Goal: Information Seeking & Learning: Learn about a topic

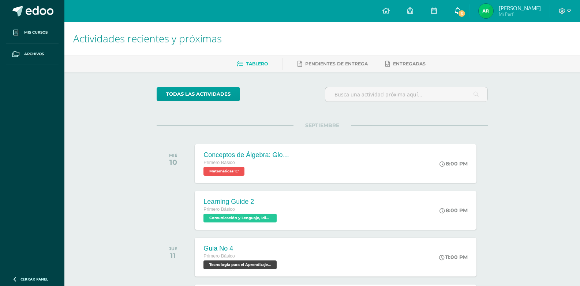
click at [453, 15] on link "3" at bounding box center [457, 11] width 23 height 22
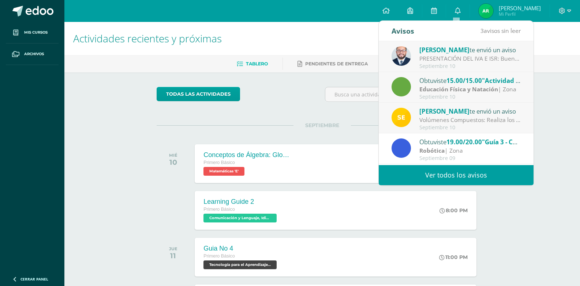
click at [446, 178] on link "Ver todos los avisos" at bounding box center [456, 175] width 155 height 20
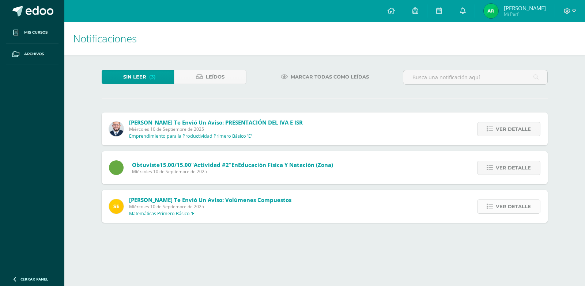
click at [502, 208] on span "Ver detalle" at bounding box center [513, 207] width 35 height 14
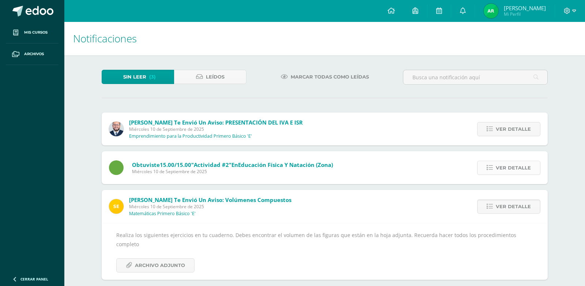
click at [494, 161] on link "Ver detalle" at bounding box center [508, 168] width 63 height 14
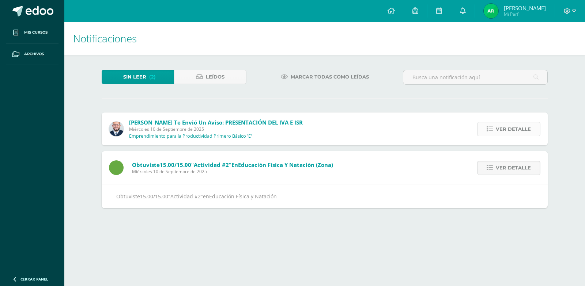
click at [488, 131] on icon at bounding box center [490, 129] width 6 height 6
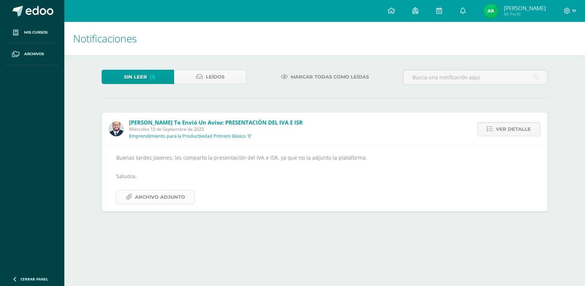
click at [182, 202] on span "Archivo Adjunto" at bounding box center [160, 198] width 50 height 14
click at [214, 69] on div "Sin leer (1) Leídos Marcar todas como leídas Giovanni te envió un aviso: PRESEN…" at bounding box center [324, 140] width 475 height 171
click at [213, 72] on span "Leídos" at bounding box center [215, 77] width 19 height 14
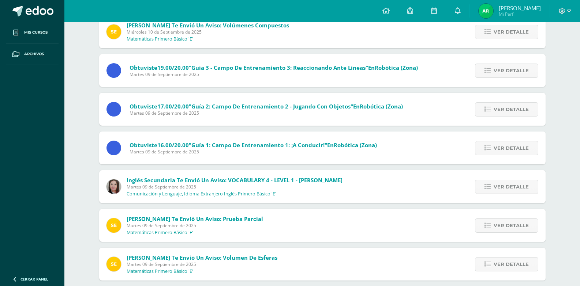
scroll to position [247, 0]
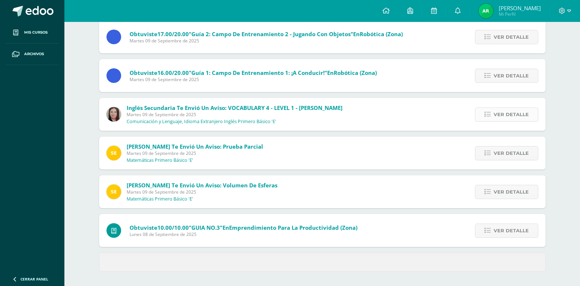
click at [477, 113] on link "Ver detalle" at bounding box center [506, 115] width 63 height 14
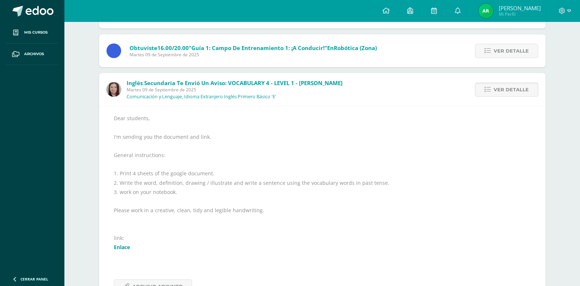
scroll to position [320, 0]
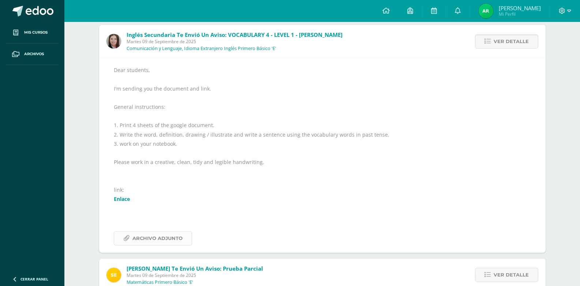
click at [159, 236] on span "Archivo Adjunto" at bounding box center [157, 239] width 50 height 14
click at [125, 198] on link "Enlace" at bounding box center [122, 199] width 16 height 7
click at [314, 248] on div "Dear students, I'm sending you the document and link. General instructions: 1. …" at bounding box center [322, 155] width 446 height 195
click at [120, 123] on div "Dear students, I'm sending you the document and link. General instructions: 1. …" at bounding box center [322, 155] width 417 height 180
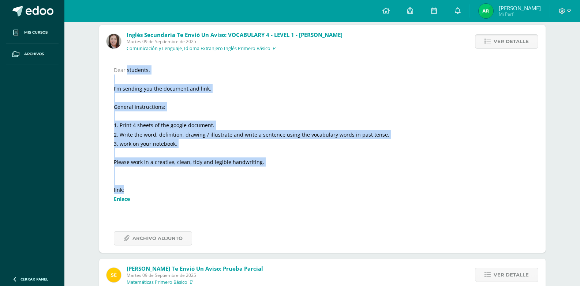
drag, startPoint x: 115, startPoint y: 70, endPoint x: 176, endPoint y: 189, distance: 134.3
click at [176, 189] on div "Dear students, I'm sending you the document and link. General instructions: 1. …" at bounding box center [322, 155] width 417 height 180
copy div "Dear students, I'm sending you the document and link. General instructions: 1. …"
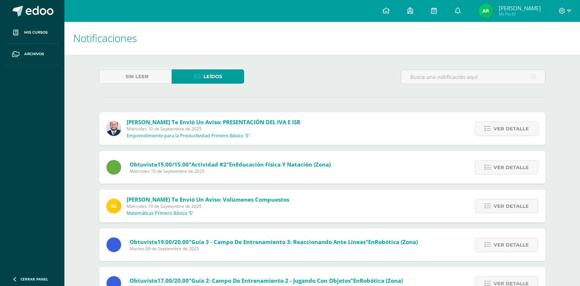
scroll to position [0, 0]
click at [434, 8] on icon at bounding box center [434, 10] width 6 height 7
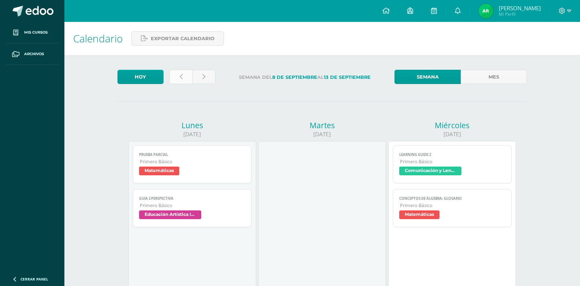
click at [185, 78] on link at bounding box center [180, 77] width 23 height 14
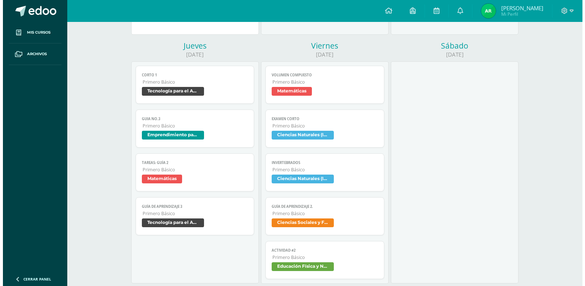
scroll to position [329, 0]
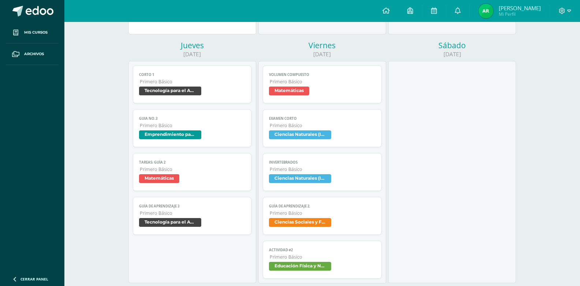
click at [327, 216] on span "Primero Básico" at bounding box center [323, 213] width 106 height 6
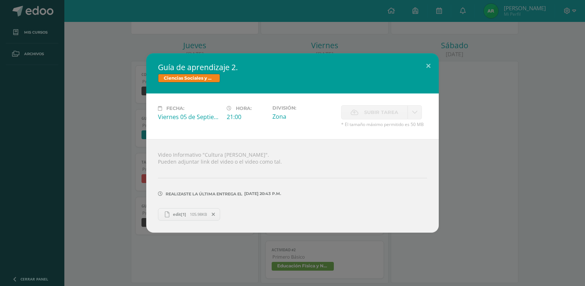
click at [189, 214] on span "edit[1]" at bounding box center [179, 214] width 20 height 5
